Goal: Information Seeking & Learning: Learn about a topic

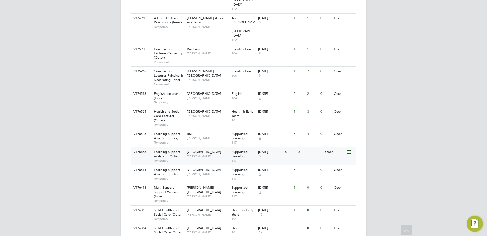
scroll to position [211, 0]
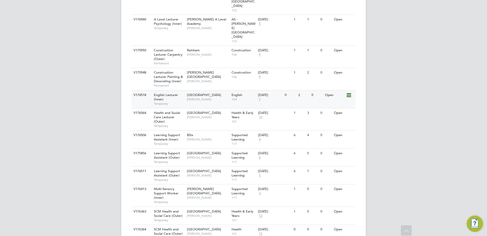
click at [200, 90] on div "Tower Hamlets Campus Ozay Yavuz" at bounding box center [208, 96] width 45 height 13
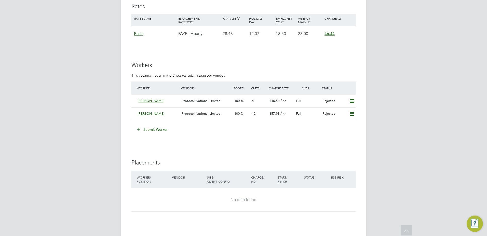
scroll to position [684, 0]
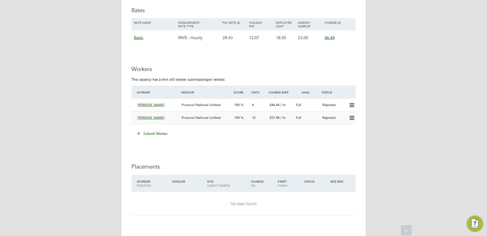
click at [132, 117] on div "Seun Okewole Protocol National Limited 100 12 £57.98 / hr Full Rejected" at bounding box center [244, 117] width 224 height 13
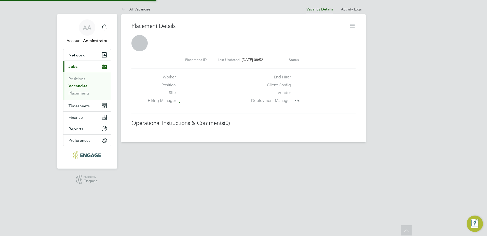
scroll to position [3, 3]
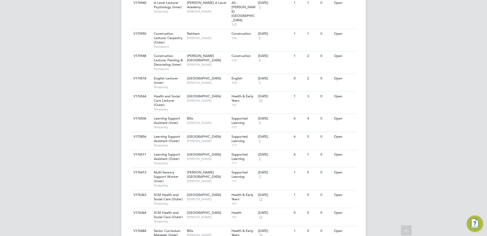
scroll to position [239, 0]
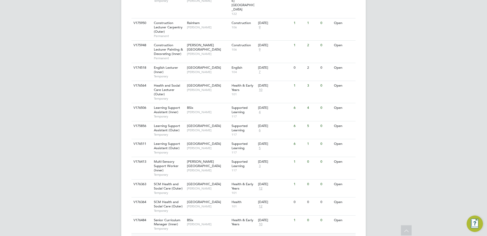
click at [168, 235] on span "Senior Curriculum Manager (Inner)" at bounding box center [167, 239] width 27 height 9
click at [166, 217] on span "Senior Curriculum Manager (Inner)" at bounding box center [167, 221] width 27 height 9
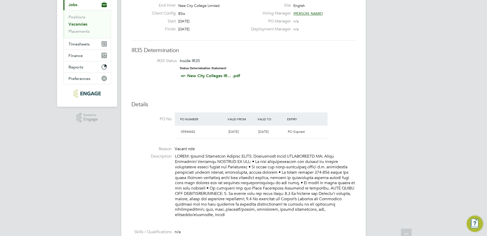
scroll to position [86, 0]
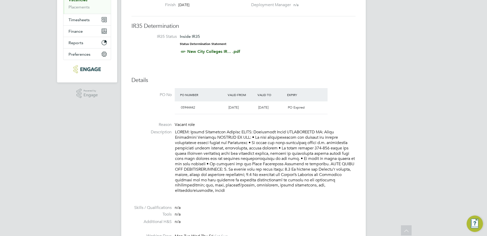
click at [215, 149] on p at bounding box center [265, 161] width 181 height 64
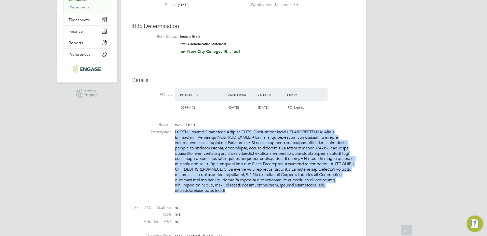
click at [215, 149] on p at bounding box center [265, 161] width 181 height 64
copy p "TITLE: Senior Curriculum Manager GRADE: Management Spine RESPONSIBLE TO: Group …"
click at [245, 154] on p at bounding box center [265, 161] width 181 height 64
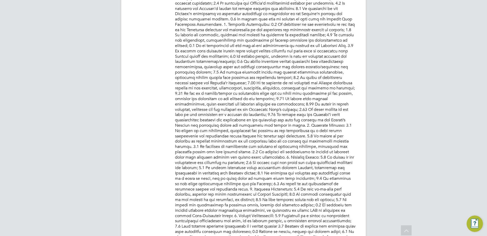
scroll to position [292, 0]
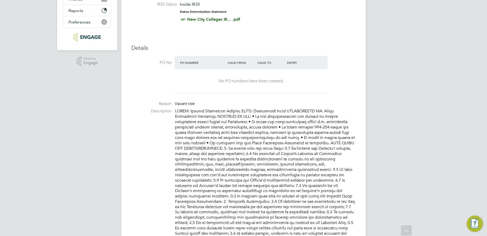
scroll to position [86, 0]
